Goal: Task Accomplishment & Management: Complete application form

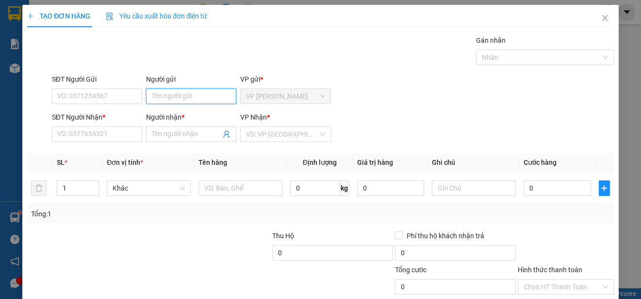
click at [201, 95] on input "Người gửi" at bounding box center [191, 96] width 90 height 16
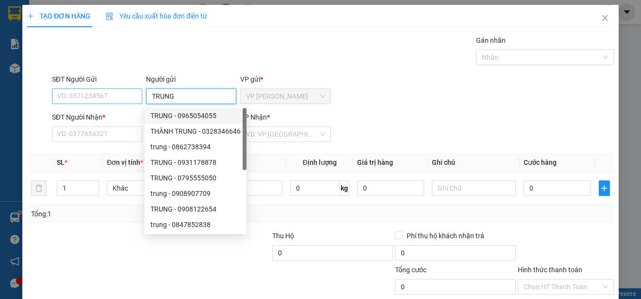
type input "TRUNG"
click at [122, 98] on input "SĐT Người Gửi" at bounding box center [97, 96] width 90 height 16
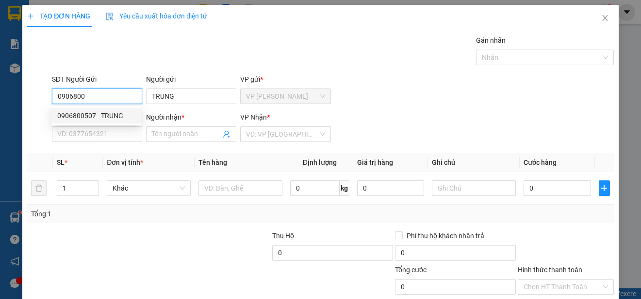
click at [118, 114] on div "0906800507 - TRUNG" at bounding box center [96, 115] width 78 height 11
type input "0906800507"
type input "0988609827"
type input "KIEN"
type input "30.000"
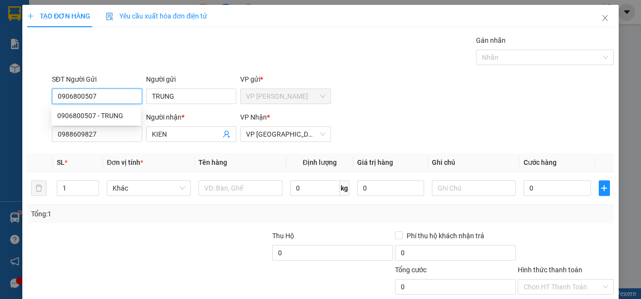
type input "30.000"
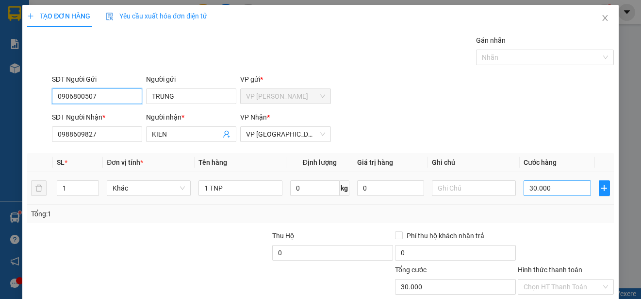
type input "0906800507"
type input "0"
click at [529, 185] on input "0" at bounding box center [557, 188] width 67 height 16
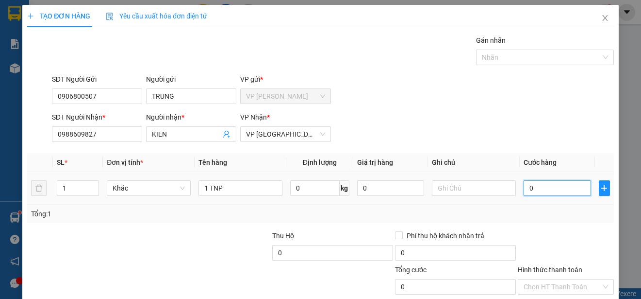
click at [529, 185] on input "0" at bounding box center [557, 188] width 67 height 16
click at [524, 186] on input "0" at bounding box center [557, 188] width 67 height 16
type input "20"
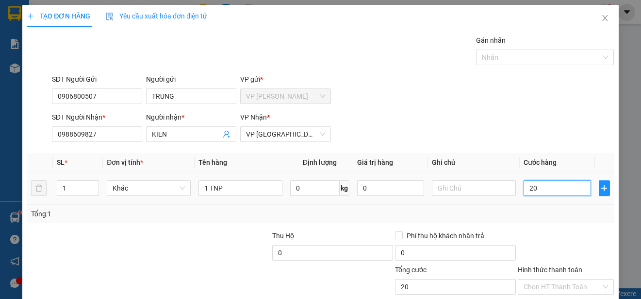
type input "250"
type input "2.500"
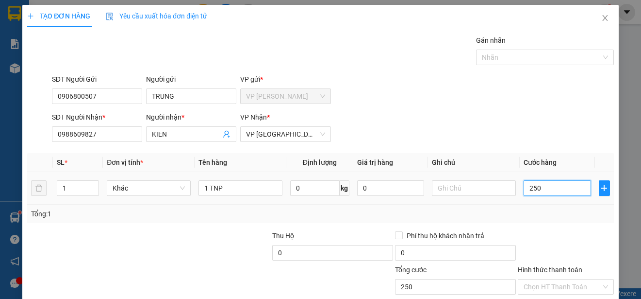
type input "2.500"
type input "25.000"
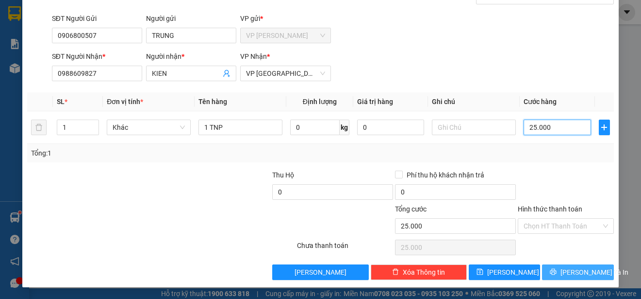
type input "25.000"
click at [577, 269] on span "[PERSON_NAME] và In" at bounding box center [595, 272] width 68 height 11
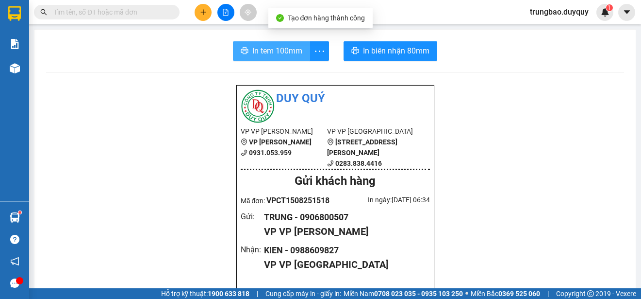
click at [279, 49] on span "In tem 100mm" at bounding box center [277, 51] width 50 height 12
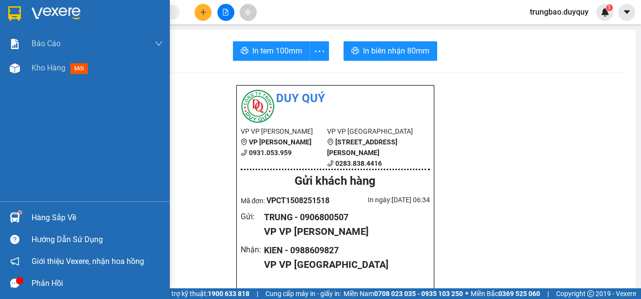
click at [12, 13] on img at bounding box center [14, 13] width 13 height 15
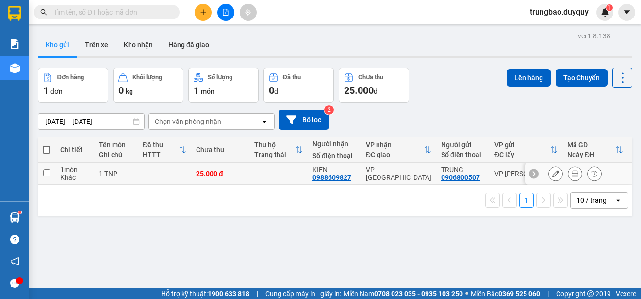
click at [46, 172] on input "checkbox" at bounding box center [46, 172] width 7 height 7
checkbox input "true"
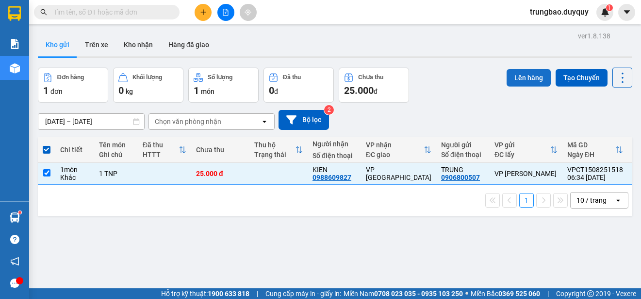
click at [522, 81] on button "Lên hàng" at bounding box center [529, 77] width 44 height 17
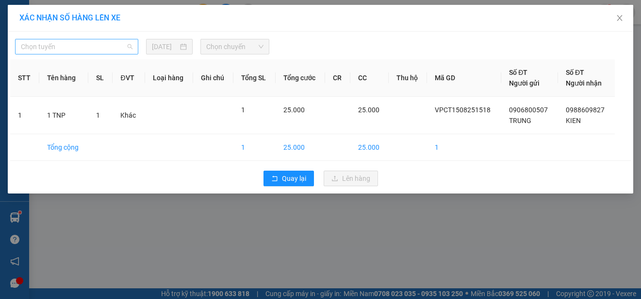
click at [102, 48] on span "Chọn tuyến" at bounding box center [77, 46] width 112 height 15
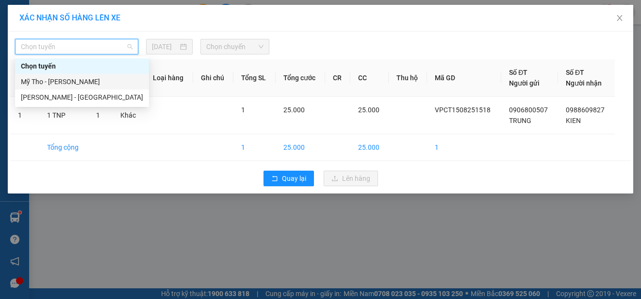
click at [95, 81] on div "Mỹ Tho - [PERSON_NAME]" at bounding box center [82, 81] width 122 height 11
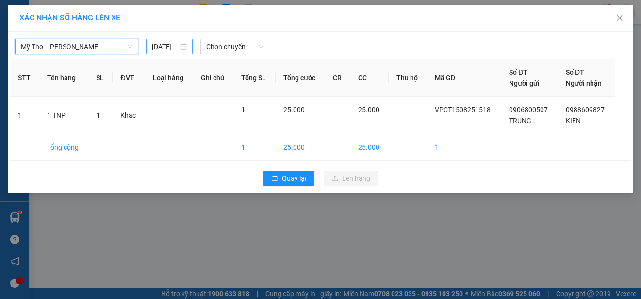
click at [174, 46] on input "[DATE]" at bounding box center [165, 46] width 26 height 11
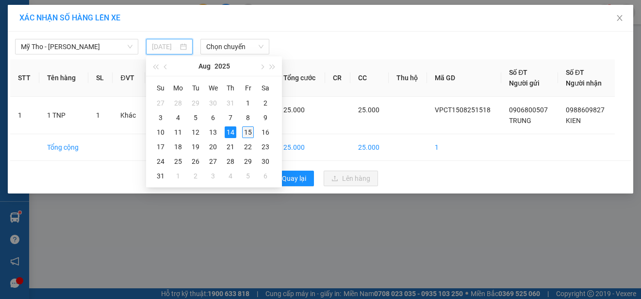
click at [248, 131] on div "15" at bounding box center [248, 132] width 12 height 12
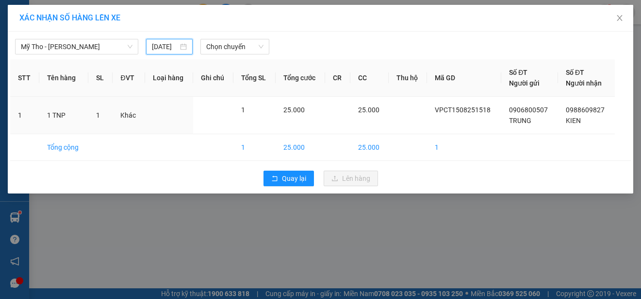
type input "[DATE]"
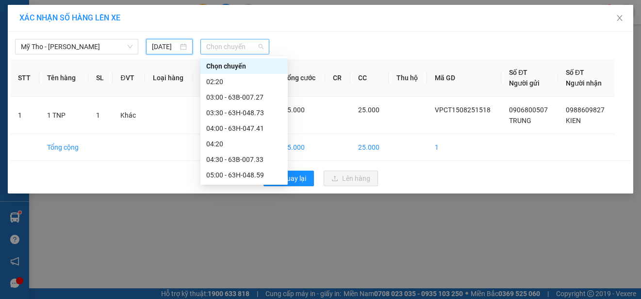
click at [235, 46] on span "Chọn chuyến" at bounding box center [234, 46] width 57 height 15
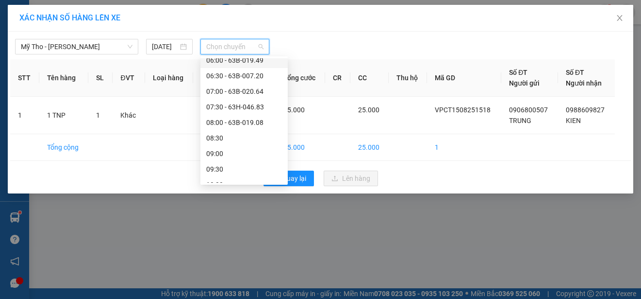
scroll to position [97, 0]
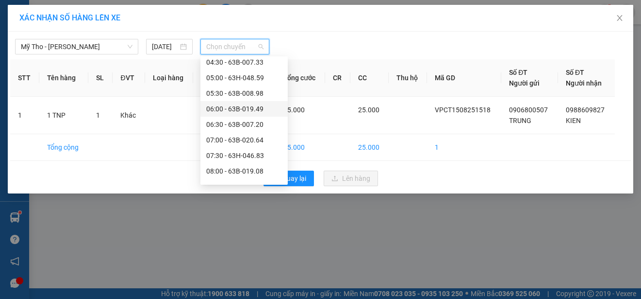
click at [257, 107] on div "06:00 - 63B-019.49" at bounding box center [244, 108] width 76 height 11
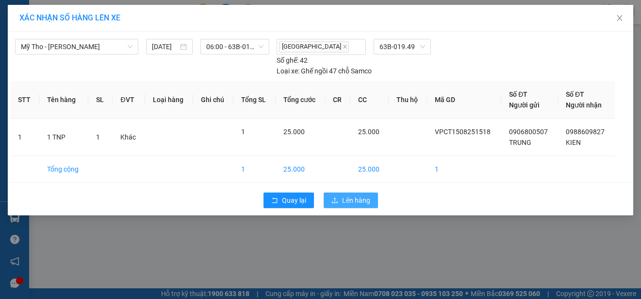
click at [345, 201] on span "Lên hàng" at bounding box center [356, 200] width 28 height 11
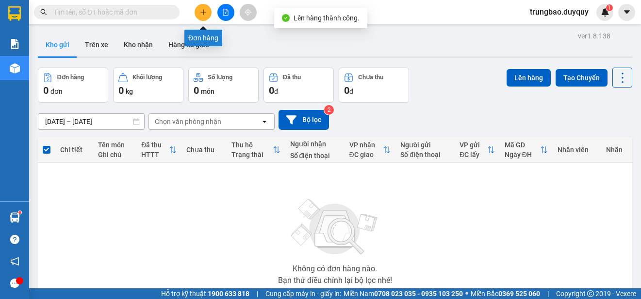
click at [201, 13] on icon "plus" at bounding box center [203, 12] width 7 height 7
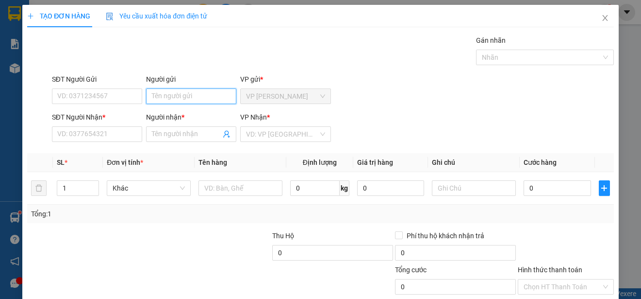
click at [226, 98] on input "Người gửi" at bounding box center [191, 96] width 90 height 16
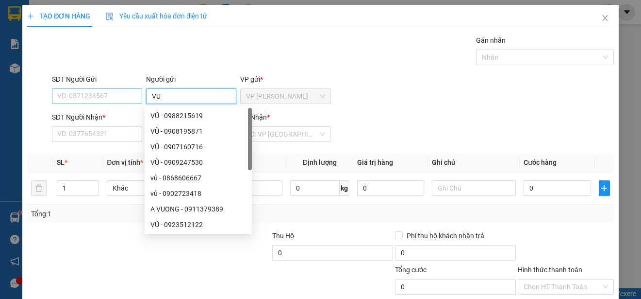
type input "VU"
click at [133, 98] on input "SĐT Người Gửi" at bounding box center [97, 96] width 90 height 16
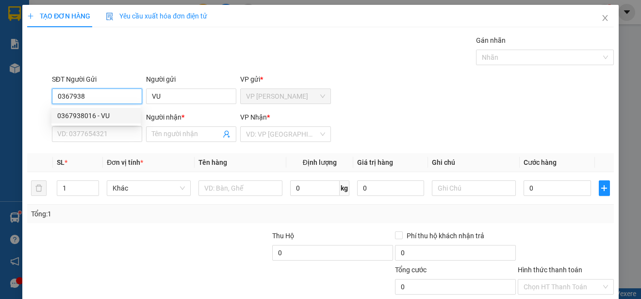
click at [101, 114] on div "0367938016 - VU" at bounding box center [96, 115] width 78 height 11
type input "0367938016"
type input "0909623354"
type input "TAM"
type input "25.000"
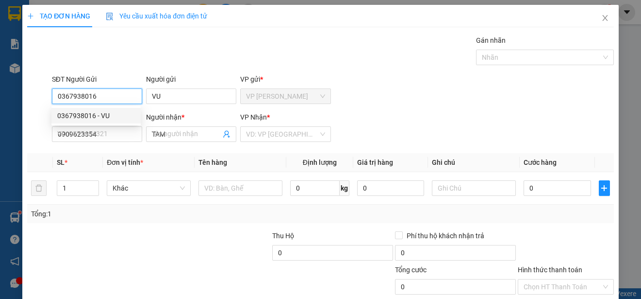
type input "25.000"
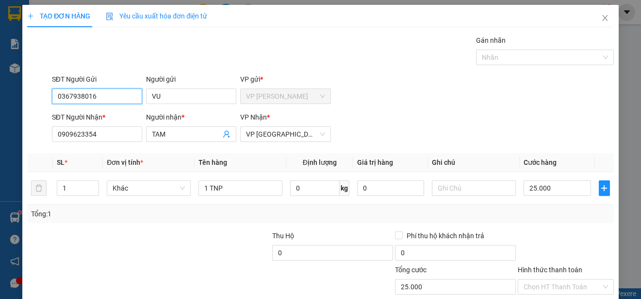
scroll to position [61, 0]
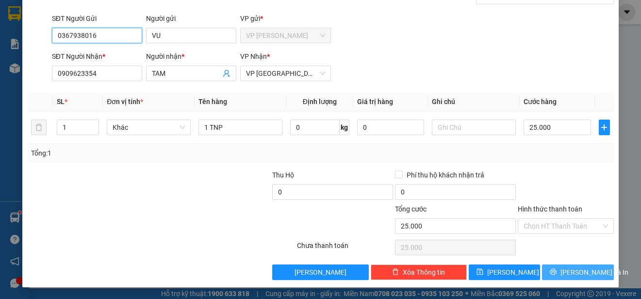
type input "0367938016"
click at [577, 273] on span "[PERSON_NAME] và In" at bounding box center [595, 272] width 68 height 11
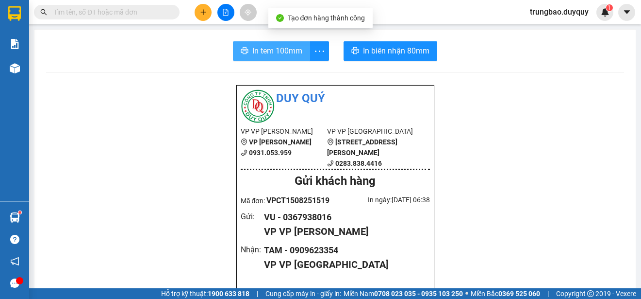
click at [273, 57] on span "In tem 100mm" at bounding box center [277, 51] width 50 height 12
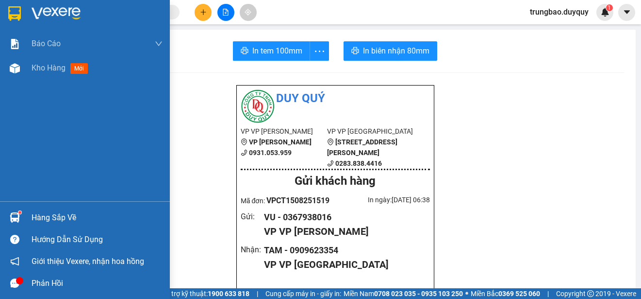
click at [17, 15] on img at bounding box center [14, 13] width 13 height 15
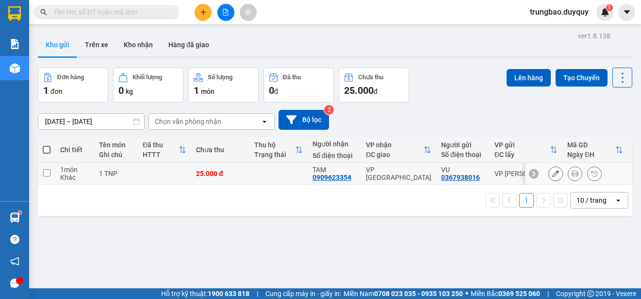
click at [49, 171] on input "checkbox" at bounding box center [46, 172] width 7 height 7
checkbox input "true"
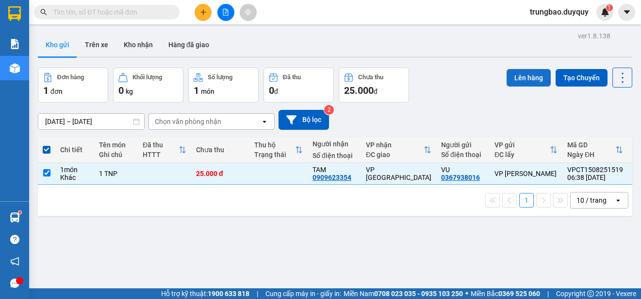
click at [533, 82] on button "Lên hàng" at bounding box center [529, 77] width 44 height 17
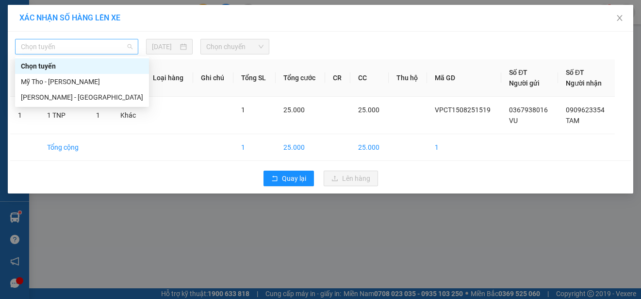
click at [110, 43] on span "Chọn tuyến" at bounding box center [77, 46] width 112 height 15
click at [108, 80] on div "Mỹ Tho - [PERSON_NAME]" at bounding box center [82, 81] width 122 height 11
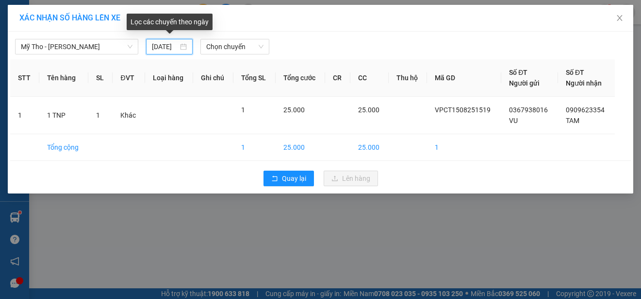
click at [176, 45] on input "[DATE]" at bounding box center [165, 46] width 26 height 11
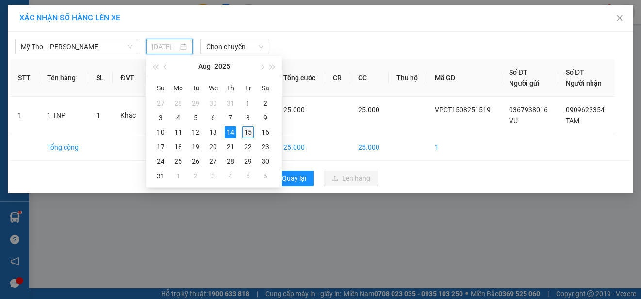
click at [246, 132] on div "15" at bounding box center [248, 132] width 12 height 12
type input "[DATE]"
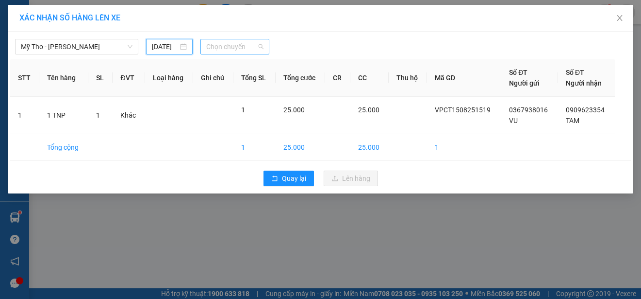
click at [255, 44] on span "Chọn chuyến" at bounding box center [234, 46] width 57 height 15
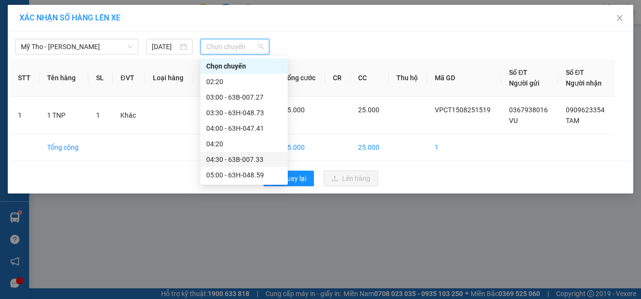
scroll to position [49, 0]
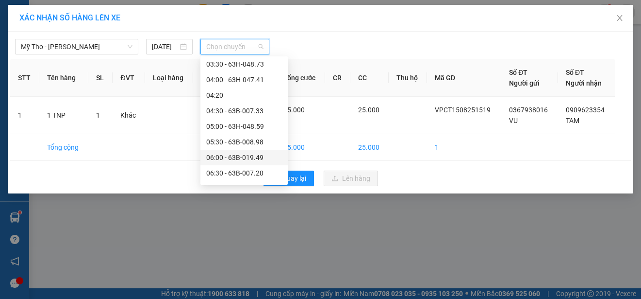
click at [256, 156] on div "06:00 - 63B-019.49" at bounding box center [244, 157] width 76 height 11
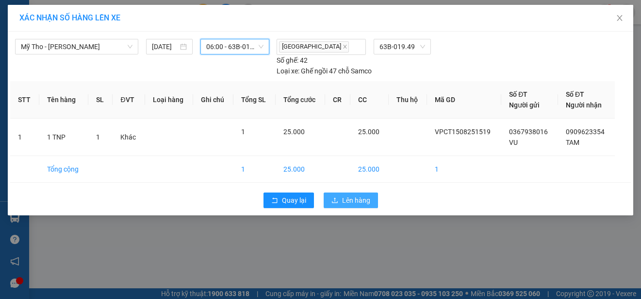
click at [362, 201] on span "Lên hàng" at bounding box center [356, 200] width 28 height 11
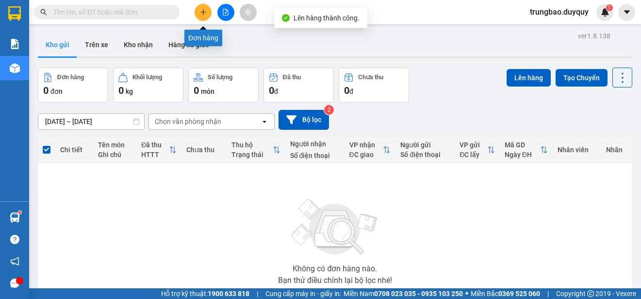
click at [202, 13] on icon "plus" at bounding box center [203, 12] width 7 height 7
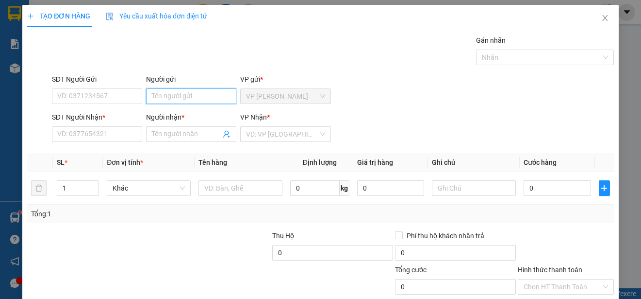
click at [205, 93] on input "Người gửi" at bounding box center [191, 96] width 90 height 16
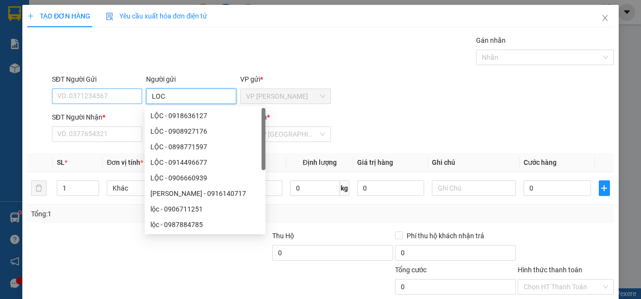
type input "LOC"
click at [130, 94] on input "SĐT Người Gửi" at bounding box center [97, 96] width 90 height 16
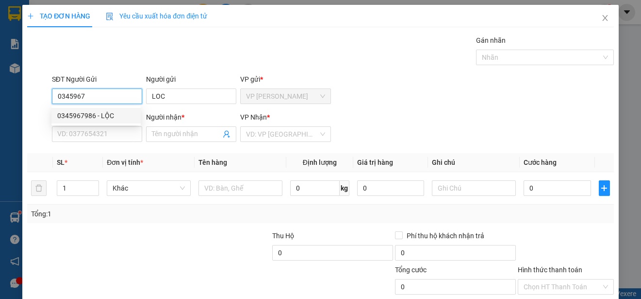
click at [118, 111] on div "0345967986 - LỘC" at bounding box center [96, 115] width 78 height 11
type input "0345967986"
type input "LỘC"
type input "0345967986"
type input "LỘC"
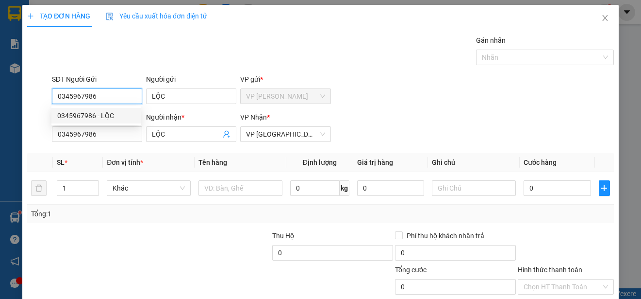
type input "30.000"
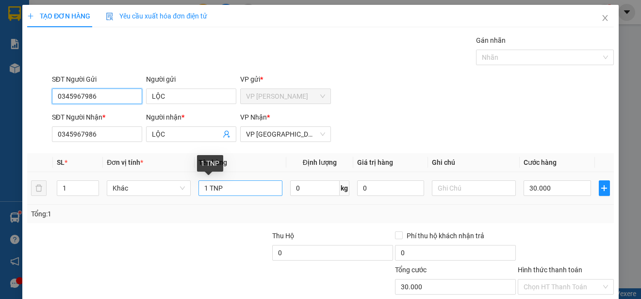
type input "0345967986"
click at [205, 188] on input "1 TNP" at bounding box center [241, 188] width 84 height 16
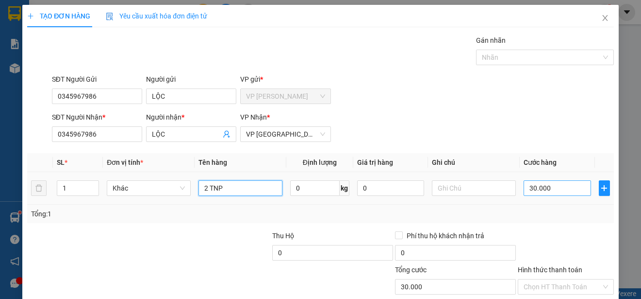
type input "2 TNP"
click at [524, 191] on input "30.000" at bounding box center [557, 188] width 67 height 16
type input "0"
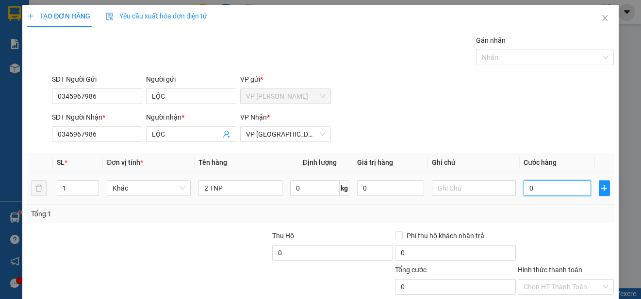
click at [524, 191] on input "0" at bounding box center [557, 188] width 67 height 16
type input "50"
type input "500"
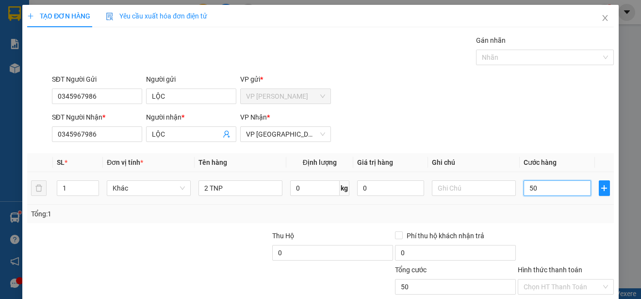
type input "500"
type input "5.000"
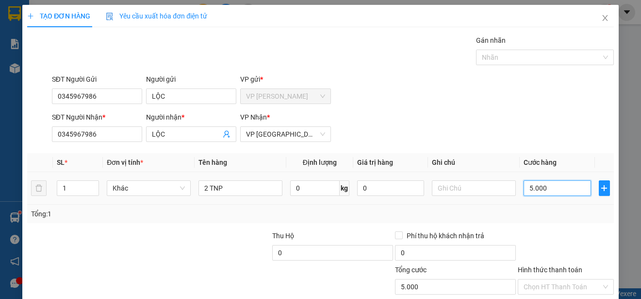
type input "50.000"
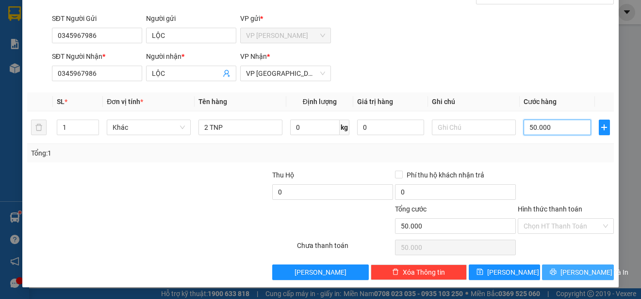
type input "50.000"
click at [581, 271] on span "[PERSON_NAME] và In" at bounding box center [595, 272] width 68 height 11
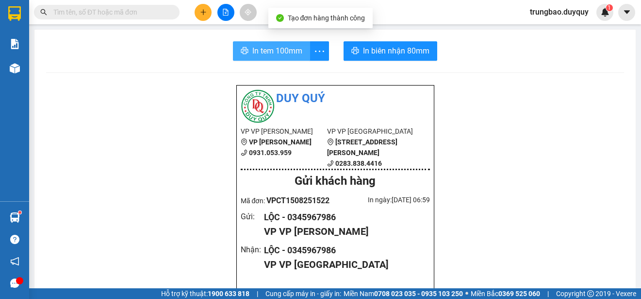
click at [252, 50] on span "In tem 100mm" at bounding box center [277, 51] width 50 height 12
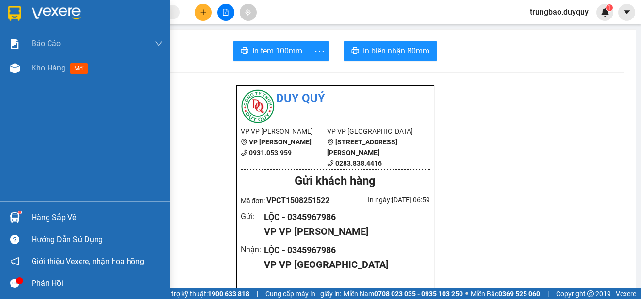
click at [12, 14] on img at bounding box center [14, 13] width 13 height 15
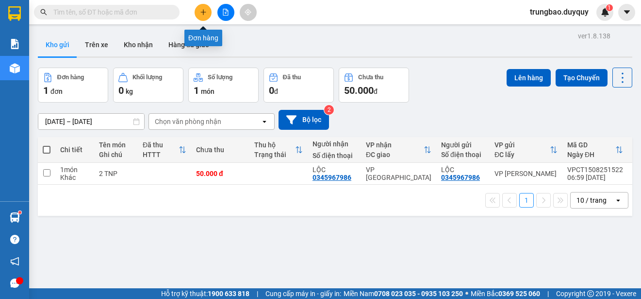
click at [202, 13] on icon "plus" at bounding box center [203, 12] width 7 height 7
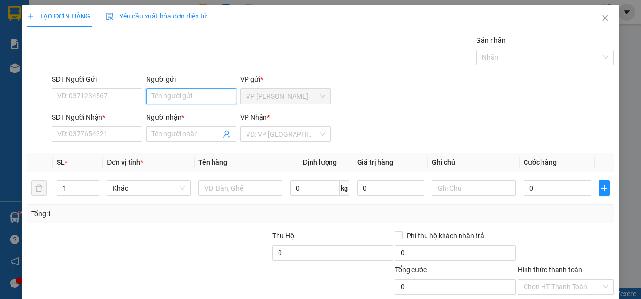
click at [214, 96] on input "Người gửi" at bounding box center [191, 96] width 90 height 16
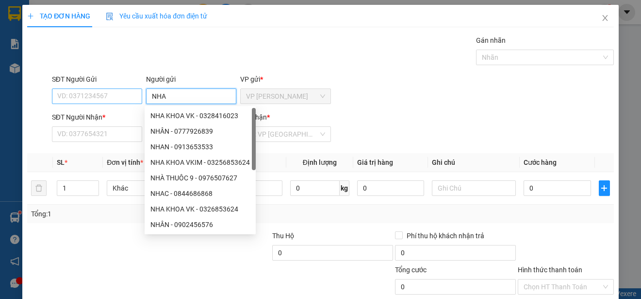
type input "NHA"
click at [127, 96] on input "SĐT Người Gửi" at bounding box center [97, 96] width 90 height 16
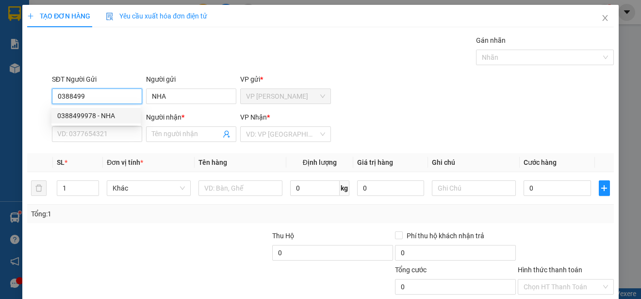
click at [118, 118] on div "0388499978 - NHA" at bounding box center [96, 115] width 78 height 11
type input "0388499978"
type input "0904550216"
type input "THUY"
type input "20.000"
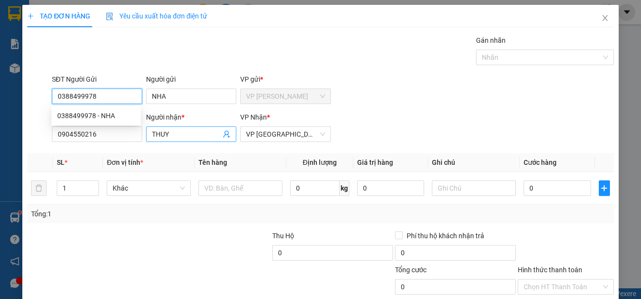
type input "20.000"
type input "0388499978"
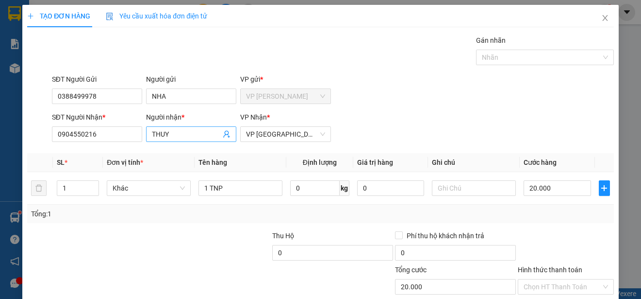
click at [168, 136] on input "THUY" at bounding box center [186, 134] width 69 height 11
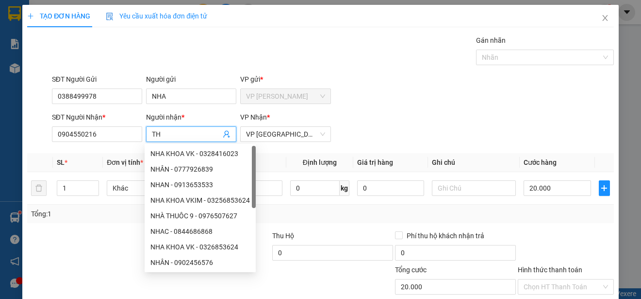
type input "T"
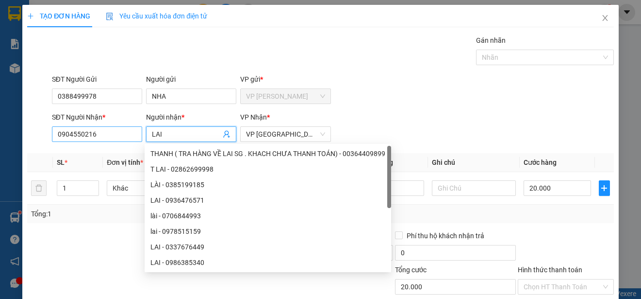
type input "LAI"
click at [110, 135] on input "0904550216" at bounding box center [97, 134] width 90 height 16
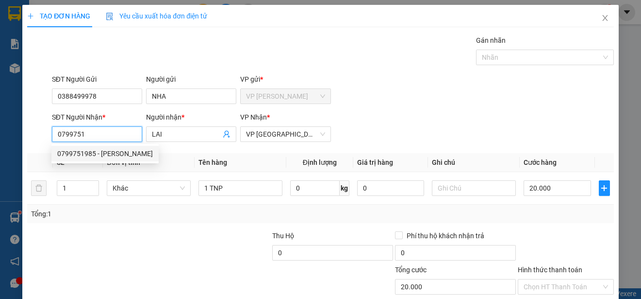
click at [103, 151] on div "0799751985 - [PERSON_NAME]" at bounding box center [105, 153] width 96 height 11
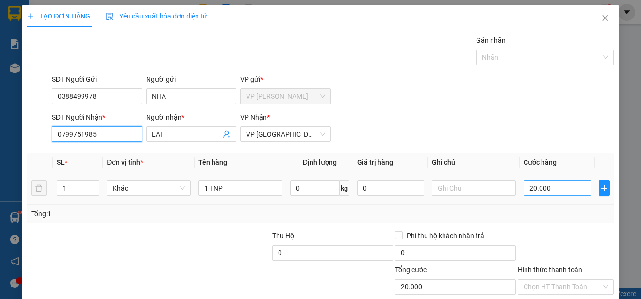
type input "0799751985"
type input "0"
click at [524, 185] on input "0" at bounding box center [557, 188] width 67 height 16
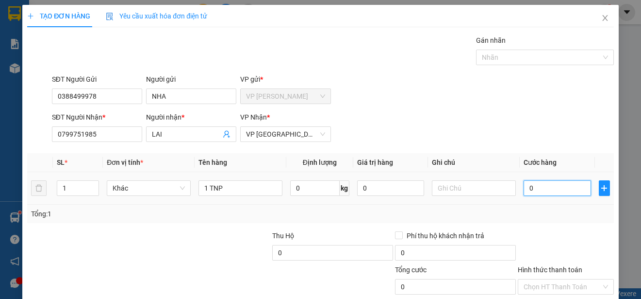
type input "20"
type input "250"
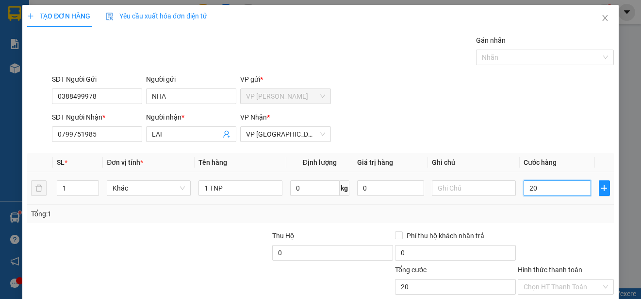
type input "250"
type input "2.500"
type input "25.000"
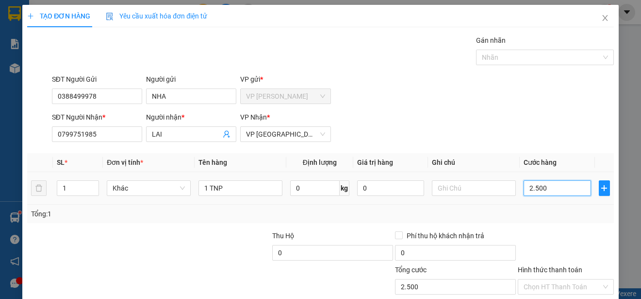
type input "25.000"
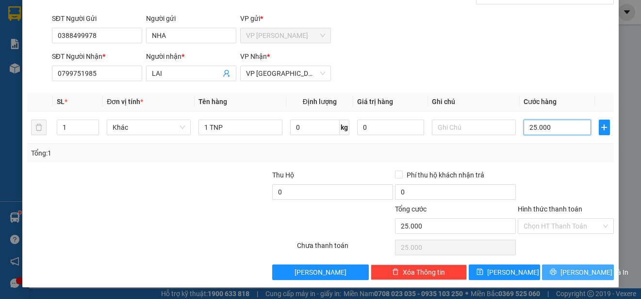
type input "25.000"
click at [570, 274] on span "[PERSON_NAME] và In" at bounding box center [595, 272] width 68 height 11
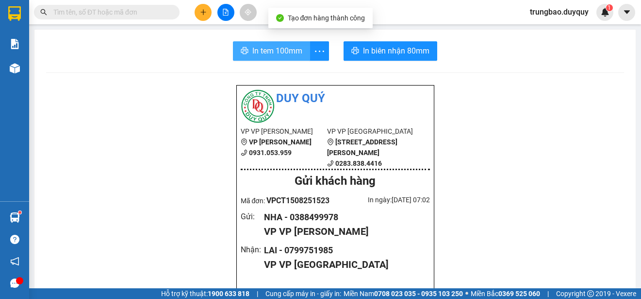
click at [286, 48] on span "In tem 100mm" at bounding box center [277, 51] width 50 height 12
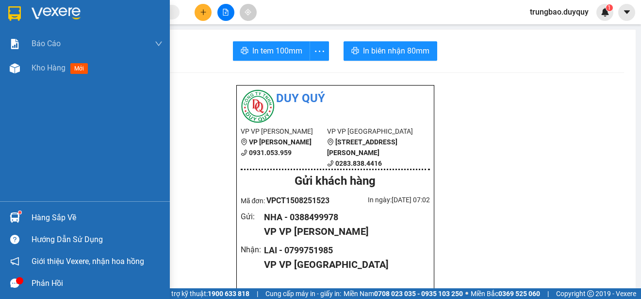
click at [16, 14] on img at bounding box center [14, 13] width 13 height 15
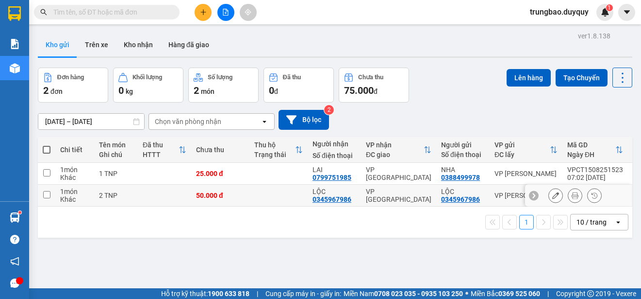
click at [46, 194] on input "checkbox" at bounding box center [46, 194] width 7 height 7
checkbox input "true"
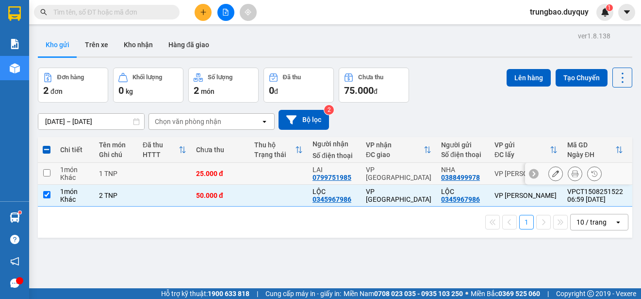
click at [46, 171] on input "checkbox" at bounding box center [46, 172] width 7 height 7
checkbox input "true"
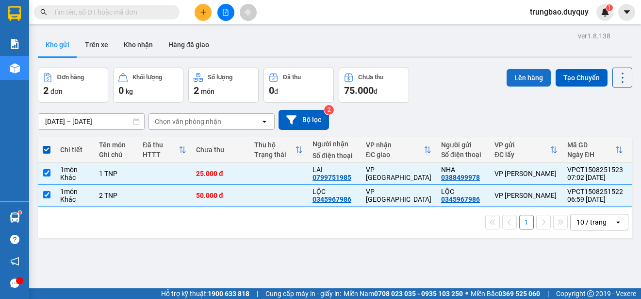
click at [508, 77] on button "Lên hàng" at bounding box center [529, 77] width 44 height 17
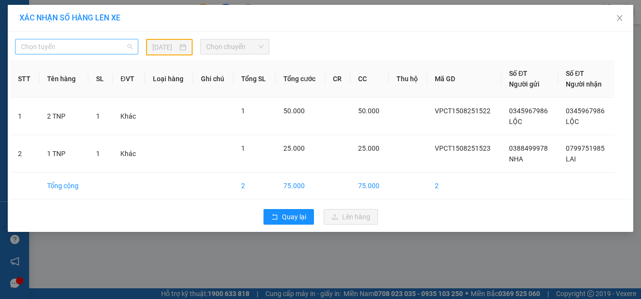
click at [112, 45] on span "Chọn tuyến" at bounding box center [77, 46] width 112 height 15
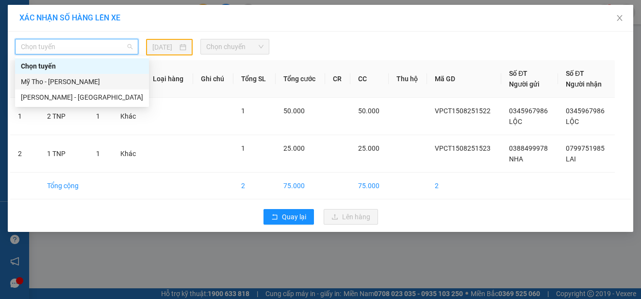
click at [110, 80] on div "Mỹ Tho - [PERSON_NAME]" at bounding box center [82, 81] width 122 height 11
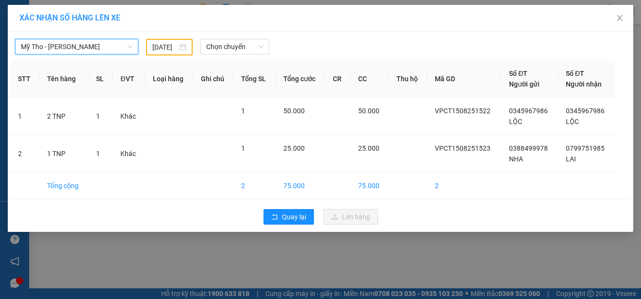
click at [174, 49] on input "[DATE]" at bounding box center [164, 47] width 25 height 11
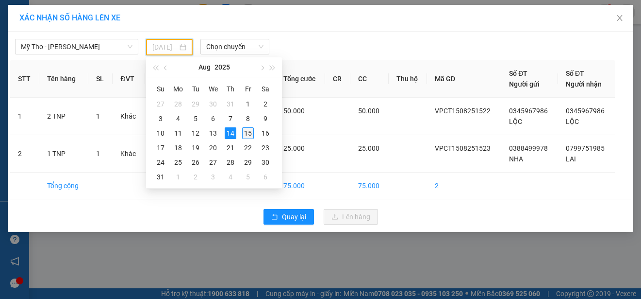
click at [249, 132] on div "15" at bounding box center [248, 133] width 12 height 12
type input "[DATE]"
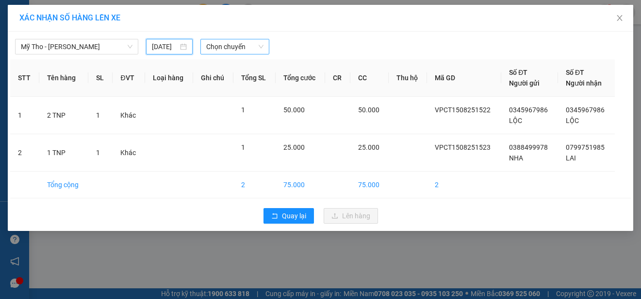
click at [249, 46] on span "Chọn chuyến" at bounding box center [234, 46] width 57 height 15
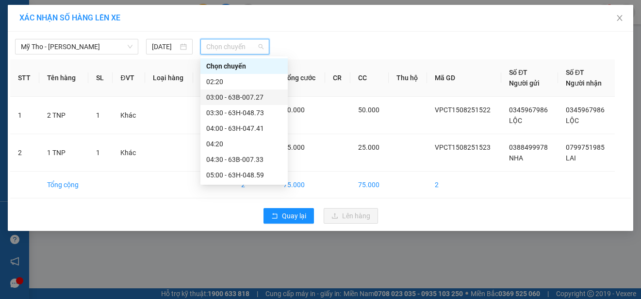
scroll to position [146, 0]
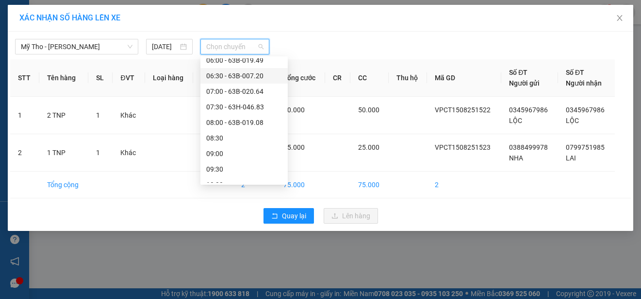
click at [257, 74] on div "06:30 - 63B-007.20" at bounding box center [244, 75] width 76 height 11
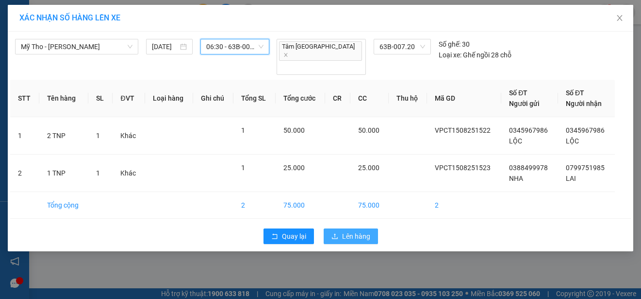
click at [357, 231] on span "Lên hàng" at bounding box center [356, 236] width 28 height 11
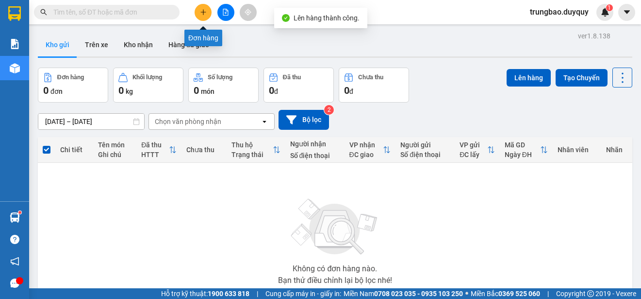
click at [206, 13] on icon "plus" at bounding box center [203, 12] width 7 height 7
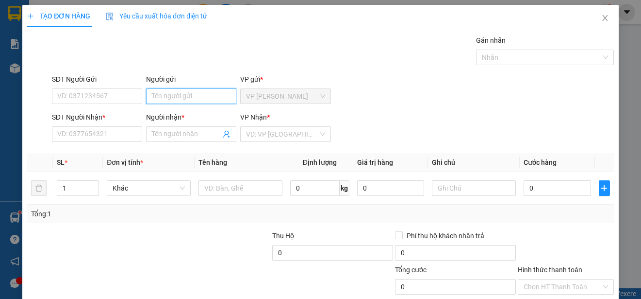
click at [183, 95] on input "Người gửi" at bounding box center [191, 96] width 90 height 16
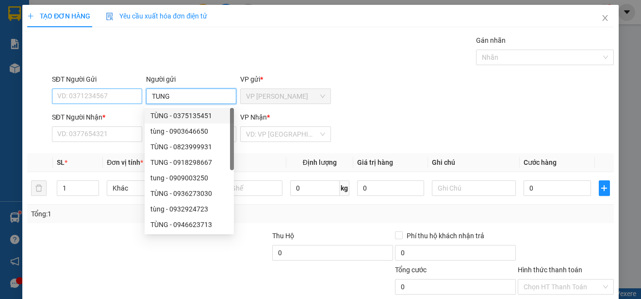
type input "TUNG"
click at [122, 95] on input "SĐT Người Gửi" at bounding box center [97, 96] width 90 height 16
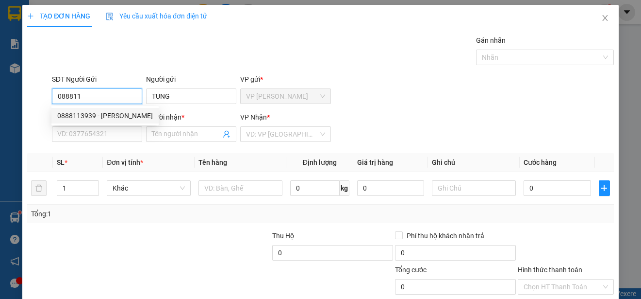
click at [118, 116] on div "0888113939 - [PERSON_NAME]" at bounding box center [105, 115] width 96 height 11
type input "0888113939"
type input "0903651838"
type input "NHON"
type input "80.000"
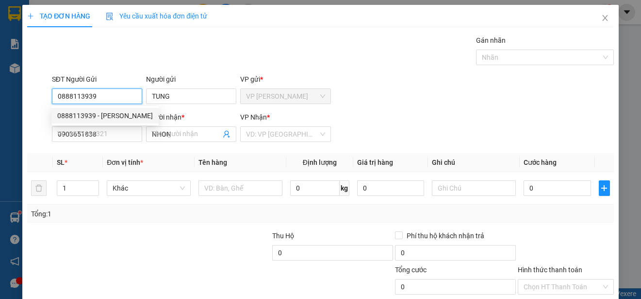
type input "80.000"
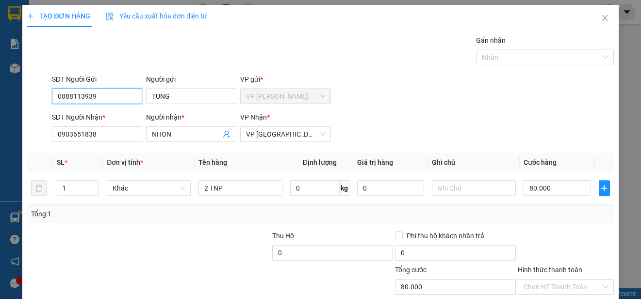
scroll to position [61, 0]
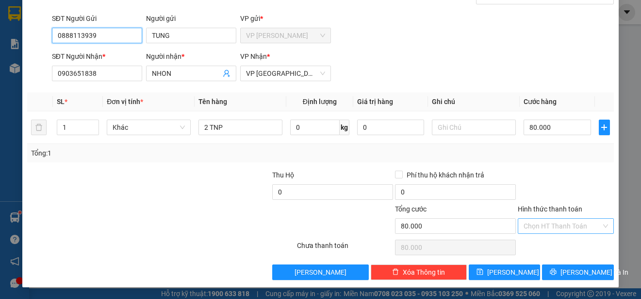
type input "0888113939"
click at [587, 223] on input "Hình thức thanh toán" at bounding box center [563, 226] width 78 height 15
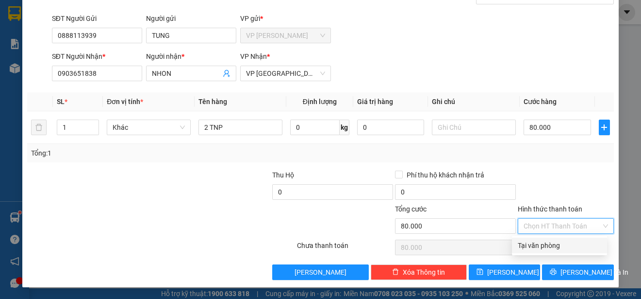
click at [582, 245] on div "Tại văn phòng" at bounding box center [560, 245] width 84 height 11
type input "0"
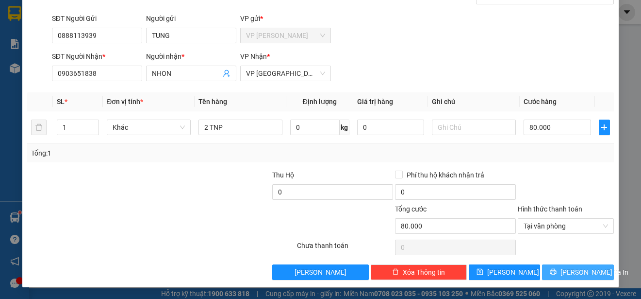
click at [582, 270] on span "[PERSON_NAME] và In" at bounding box center [595, 272] width 68 height 11
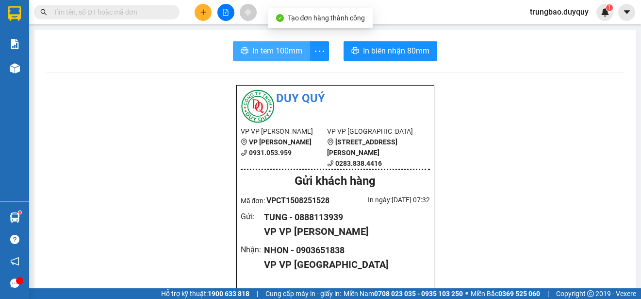
click at [271, 48] on span "In tem 100mm" at bounding box center [277, 51] width 50 height 12
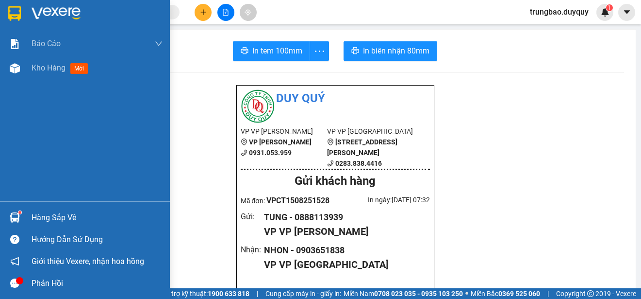
click at [11, 10] on img at bounding box center [14, 13] width 13 height 15
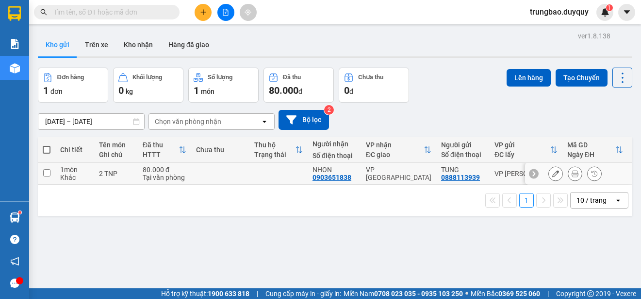
click at [48, 172] on input "checkbox" at bounding box center [46, 172] width 7 height 7
checkbox input "true"
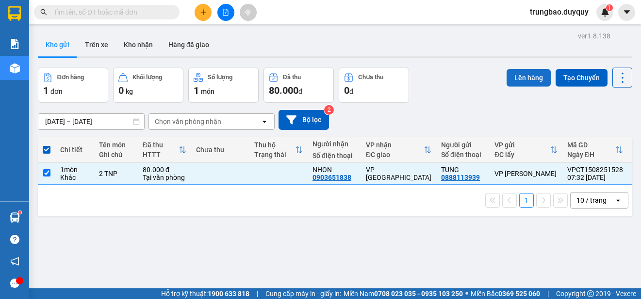
click at [524, 76] on button "Lên hàng" at bounding box center [529, 77] width 44 height 17
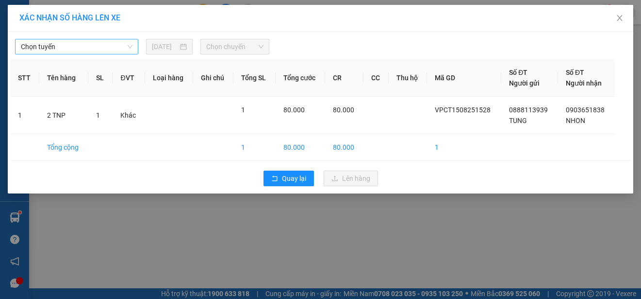
click at [115, 45] on span "Chọn tuyến" at bounding box center [77, 46] width 112 height 15
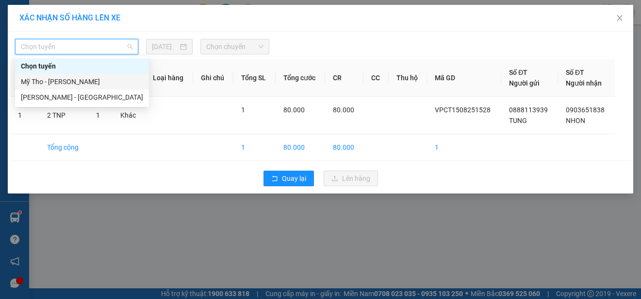
click at [112, 78] on div "Mỹ Tho - [PERSON_NAME]" at bounding box center [82, 81] width 122 height 11
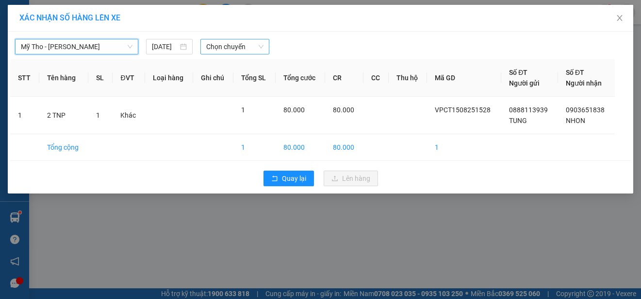
click at [237, 44] on span "Chọn chuyến" at bounding box center [234, 46] width 57 height 15
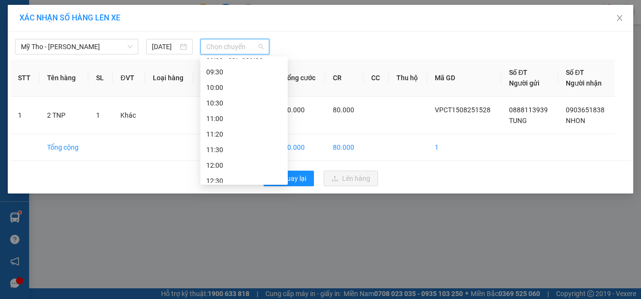
scroll to position [146, 0]
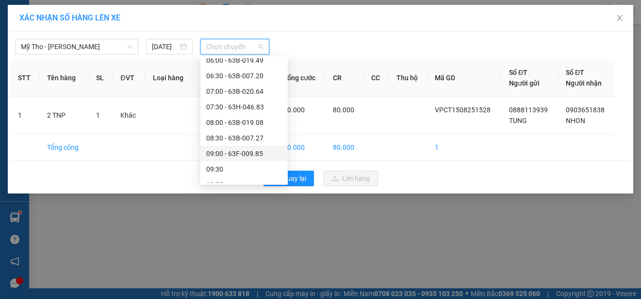
click at [260, 153] on div "09:00 - 63F-009.85" at bounding box center [244, 153] width 76 height 11
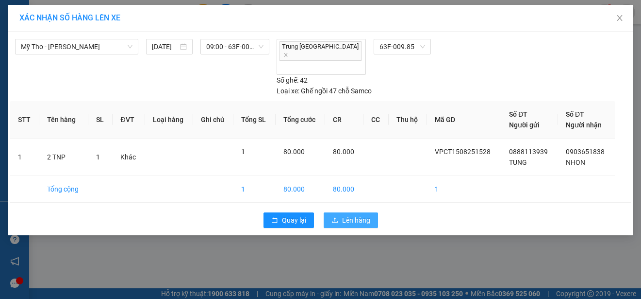
click at [367, 215] on span "Lên hàng" at bounding box center [356, 220] width 28 height 11
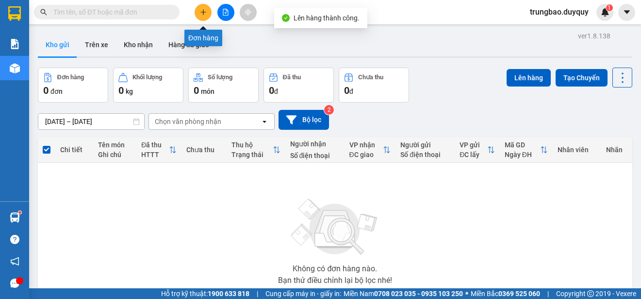
click at [202, 16] on button at bounding box center [203, 12] width 17 height 17
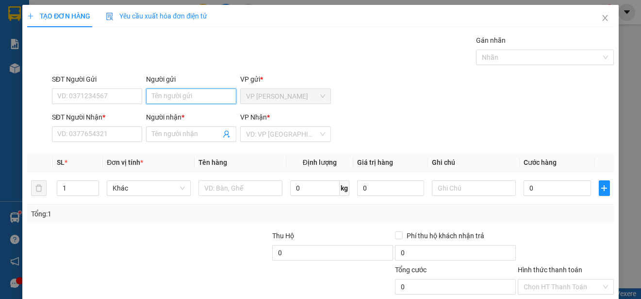
click at [209, 95] on input "Người gửi" at bounding box center [191, 96] width 90 height 16
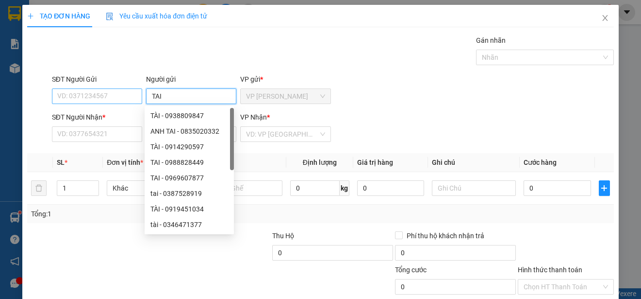
type input "TAI"
click at [112, 95] on input "SĐT Người Gửi" at bounding box center [97, 96] width 90 height 16
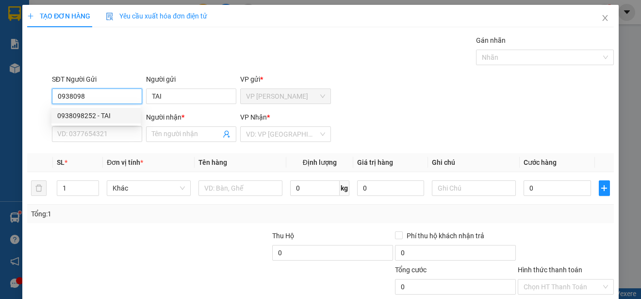
click at [116, 111] on div "0938098252 - TAI" at bounding box center [96, 115] width 78 height 11
type input "0938098252"
type input "0902946357"
type input "PHONG"
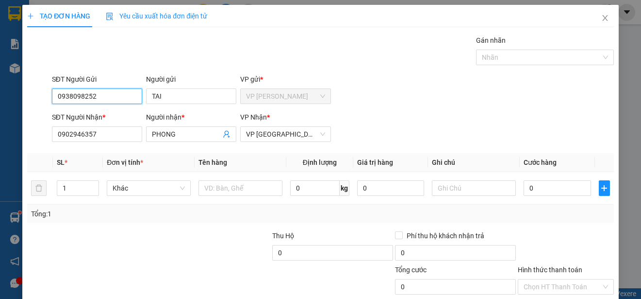
type input "30.000"
type input "093809825"
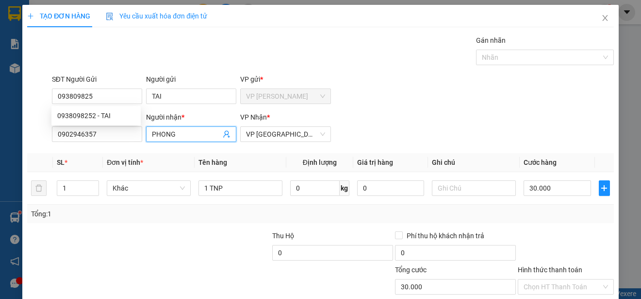
click at [181, 134] on input "PHONG" at bounding box center [186, 134] width 69 height 11
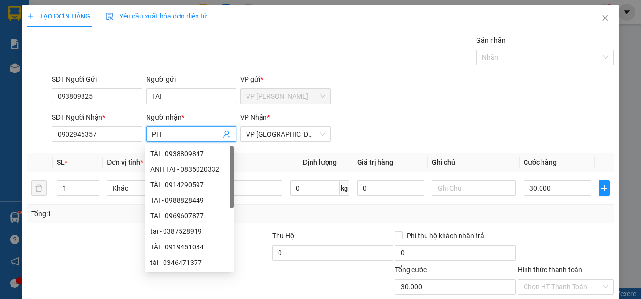
type input "P"
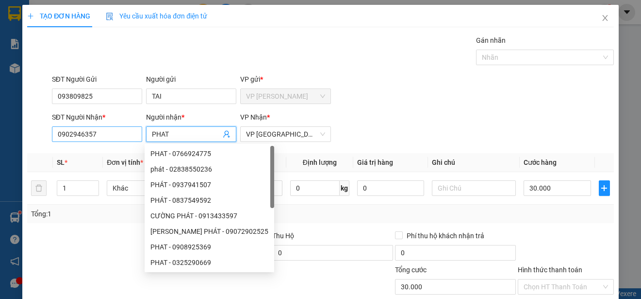
type input "PHAT"
click at [130, 133] on input "0902946357" at bounding box center [97, 134] width 90 height 16
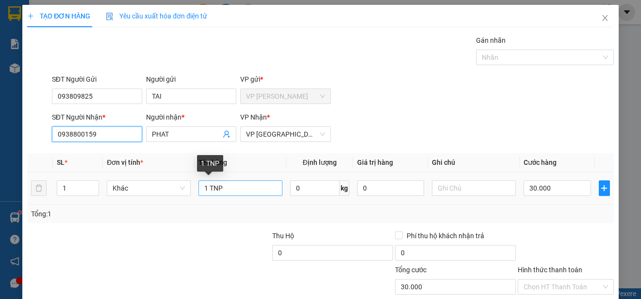
type input "0938800159"
click at [229, 186] on input "1 TNP" at bounding box center [241, 188] width 84 height 16
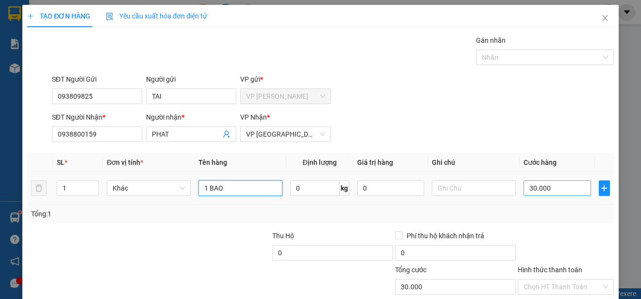
type input "1 BAO"
click at [524, 186] on input "30.000" at bounding box center [557, 188] width 67 height 16
type input "0"
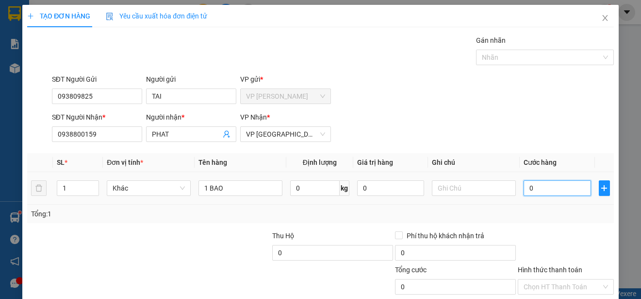
click at [524, 186] on input "0" at bounding box center [557, 188] width 67 height 16
type input "60"
type input "600"
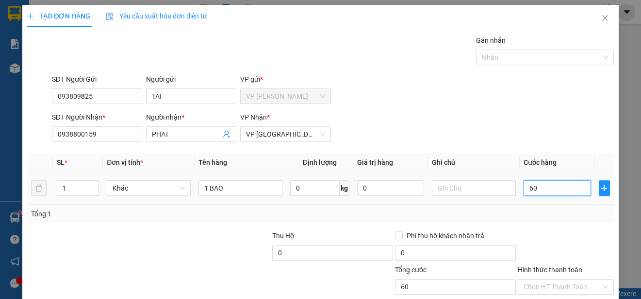
type input "600"
type input "6.000"
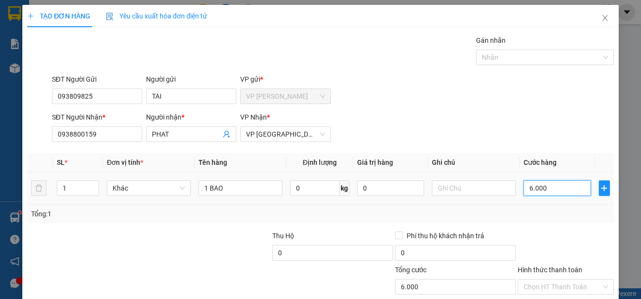
type input "60.000"
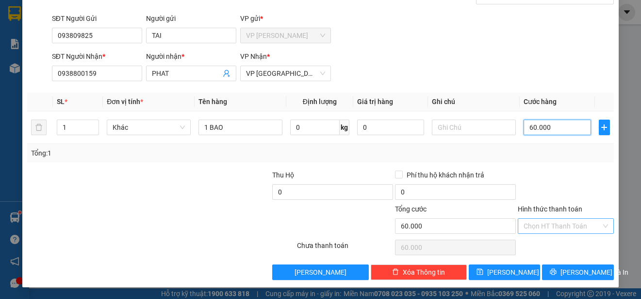
type input "60.000"
click at [558, 223] on input "Hình thức thanh toán" at bounding box center [563, 226] width 78 height 15
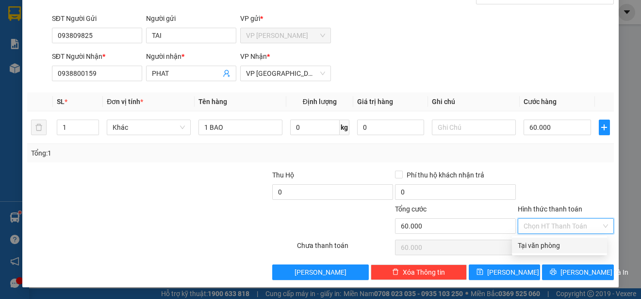
click at [566, 246] on div "Tại văn phòng" at bounding box center [560, 245] width 84 height 11
type input "0"
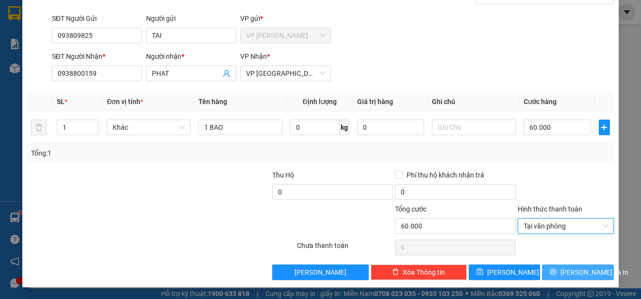
click at [572, 268] on span "[PERSON_NAME] và In" at bounding box center [595, 272] width 68 height 11
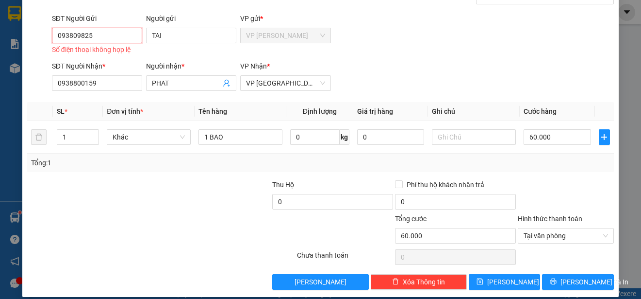
click at [121, 35] on input "093809825" at bounding box center [97, 36] width 90 height 16
click at [169, 40] on input "TAI" at bounding box center [191, 36] width 90 height 16
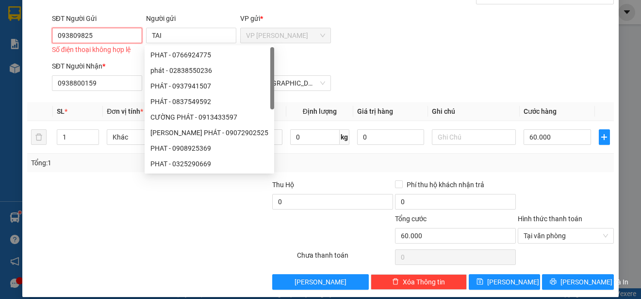
click at [120, 35] on input "093809825" at bounding box center [97, 36] width 90 height 16
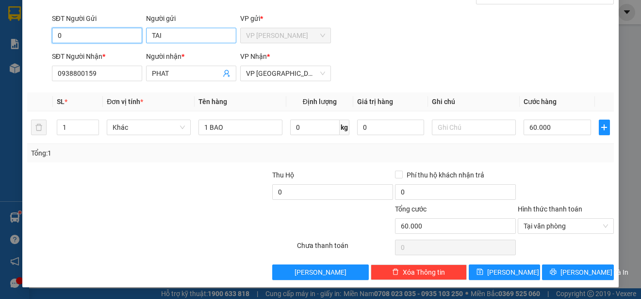
type input "0"
click at [172, 37] on input "TAI" at bounding box center [191, 36] width 90 height 16
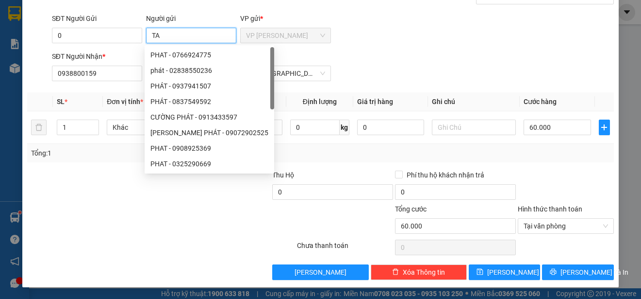
type input "T"
type input "TAI"
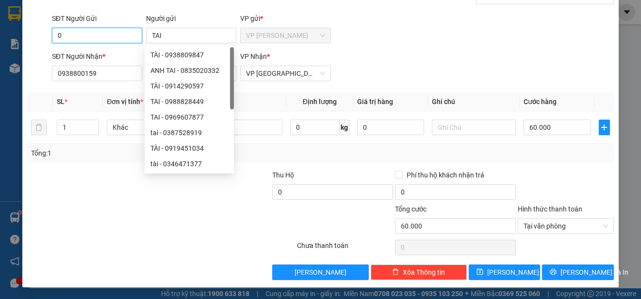
click at [119, 36] on input "0" at bounding box center [97, 36] width 90 height 16
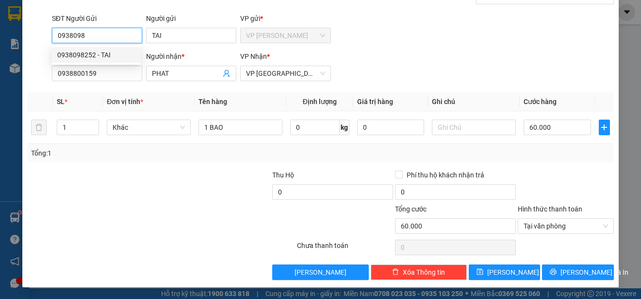
click at [113, 52] on div "0938098252 - TAI" at bounding box center [96, 55] width 78 height 11
type input "0938098252"
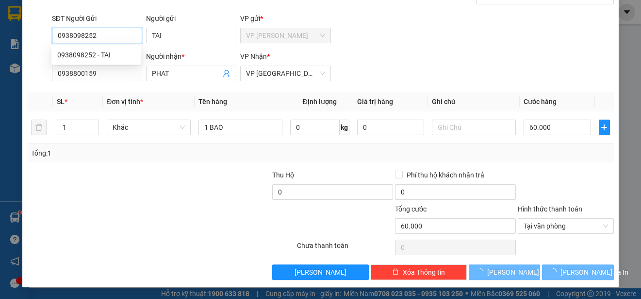
type input "30.000"
type input "1 TNP"
type input "30.000"
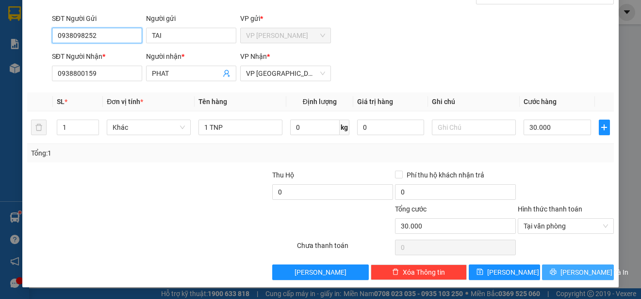
type input "0938098252"
click at [563, 271] on button "[PERSON_NAME] và In" at bounding box center [578, 272] width 72 height 16
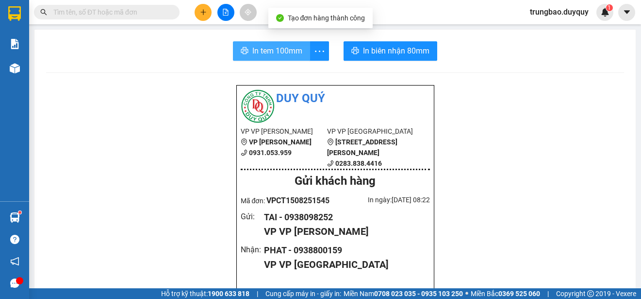
click at [278, 47] on span "In tem 100mm" at bounding box center [277, 51] width 50 height 12
click at [290, 55] on span "In tem 100mm" at bounding box center [277, 51] width 50 height 12
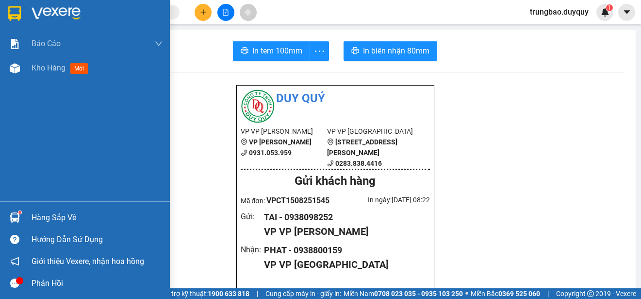
click at [12, 7] on img at bounding box center [14, 13] width 13 height 15
